Goal: Find specific page/section

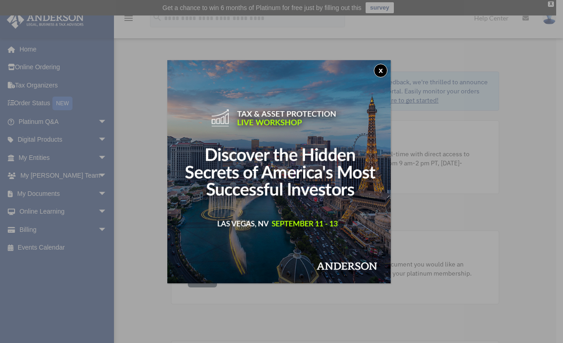
click at [384, 68] on button "x" at bounding box center [381, 71] width 14 height 14
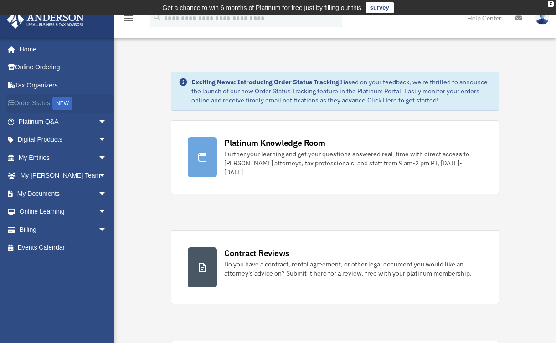
click at [35, 100] on link "Order Status NEW" at bounding box center [63, 103] width 114 height 19
click at [47, 191] on link "My Documents arrow_drop_down" at bounding box center [63, 194] width 114 height 18
click at [98, 192] on span "arrow_drop_down" at bounding box center [107, 194] width 18 height 19
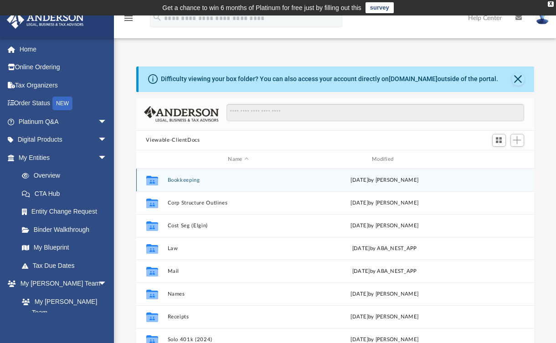
scroll to position [201, 391]
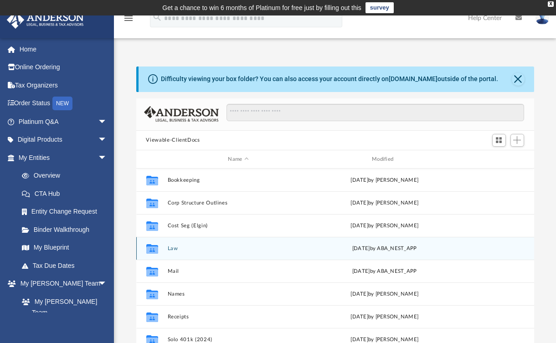
click at [148, 249] on icon "grid" at bounding box center [152, 250] width 12 height 7
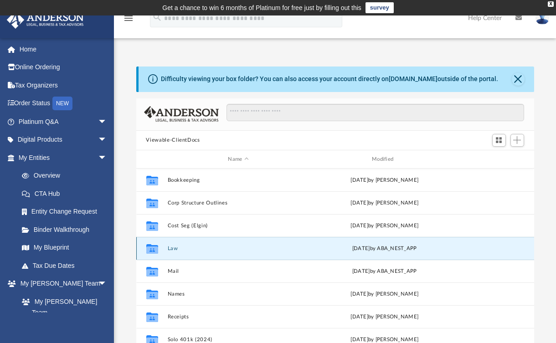
click at [152, 248] on icon "grid" at bounding box center [152, 250] width 12 height 7
click at [311, 248] on div "Collaborated Folder Law [DATE] by ABA_NEST_APP" at bounding box center [335, 248] width 398 height 23
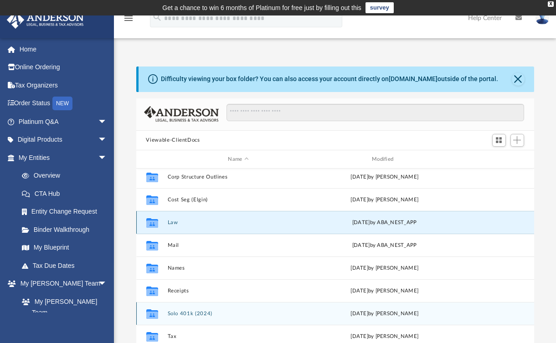
scroll to position [24, 0]
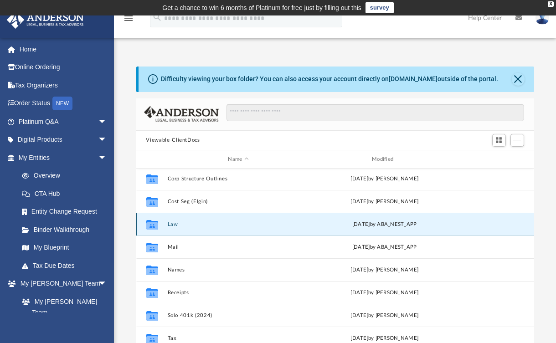
click at [169, 224] on button "Law" at bounding box center [238, 225] width 142 height 6
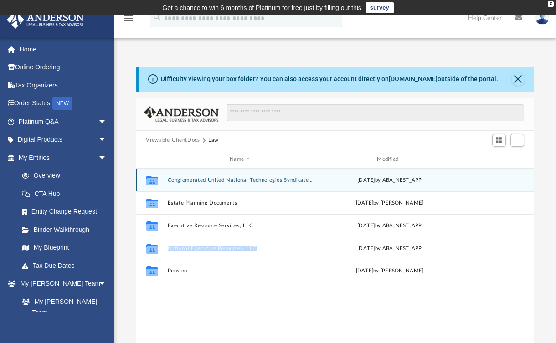
click at [251, 177] on button "Conglomerated United National Technologies Syndicate, LLC" at bounding box center [240, 180] width 146 height 6
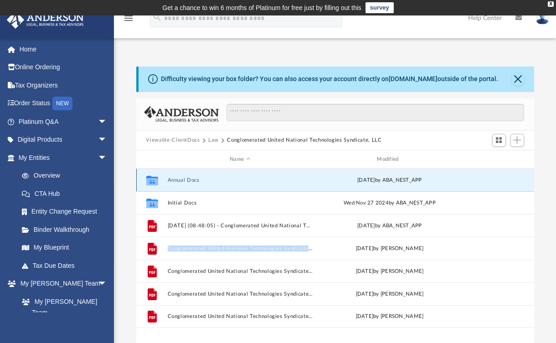
click at [191, 179] on button "Annual Docs" at bounding box center [240, 180] width 146 height 6
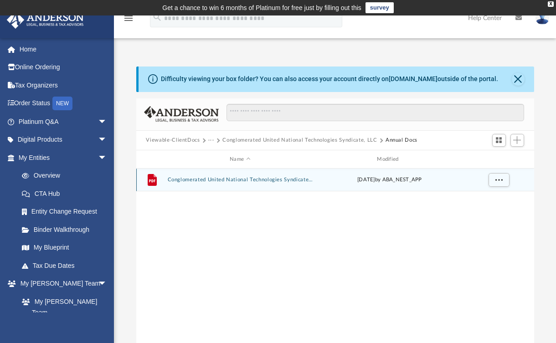
click at [234, 180] on button "Conglomerated United National Technologies Syndicate, LLC - Filed Annual Report…" at bounding box center [240, 180] width 146 height 6
